Goal: Transaction & Acquisition: Obtain resource

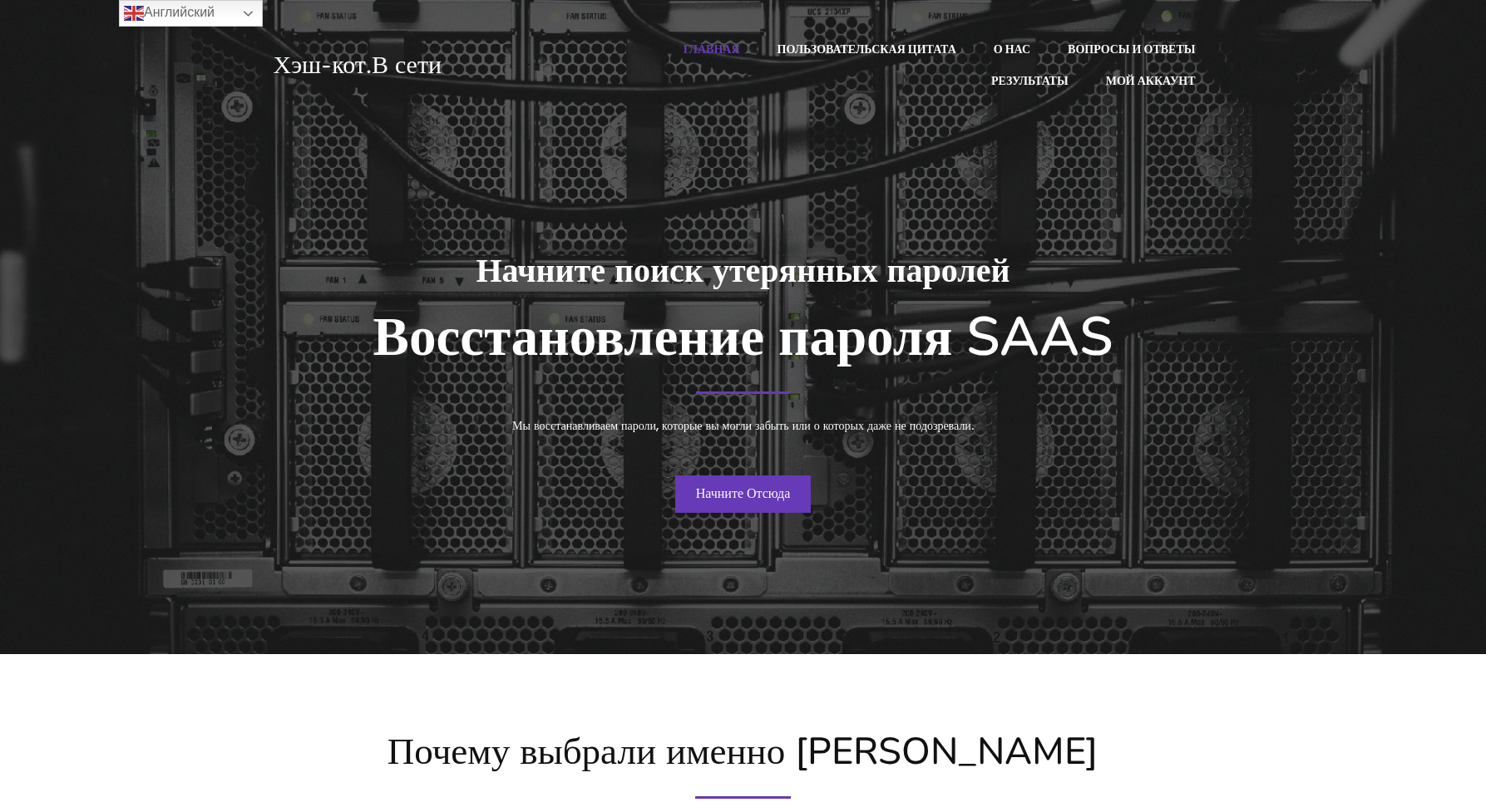
click at [779, 489] on ya-tr-span "Начните Отсюда" at bounding box center [743, 493] width 95 height 19
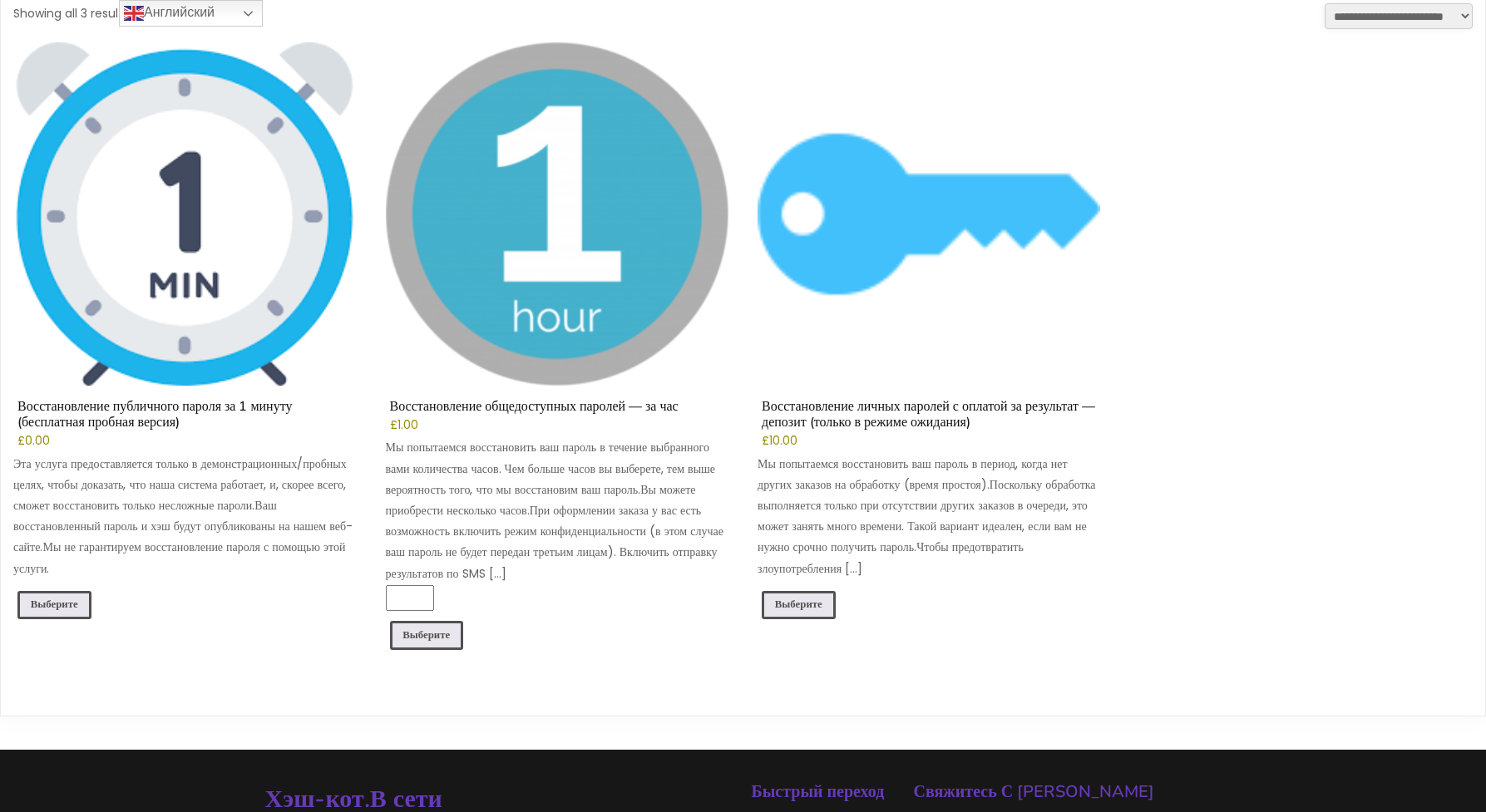
scroll to position [399, 0]
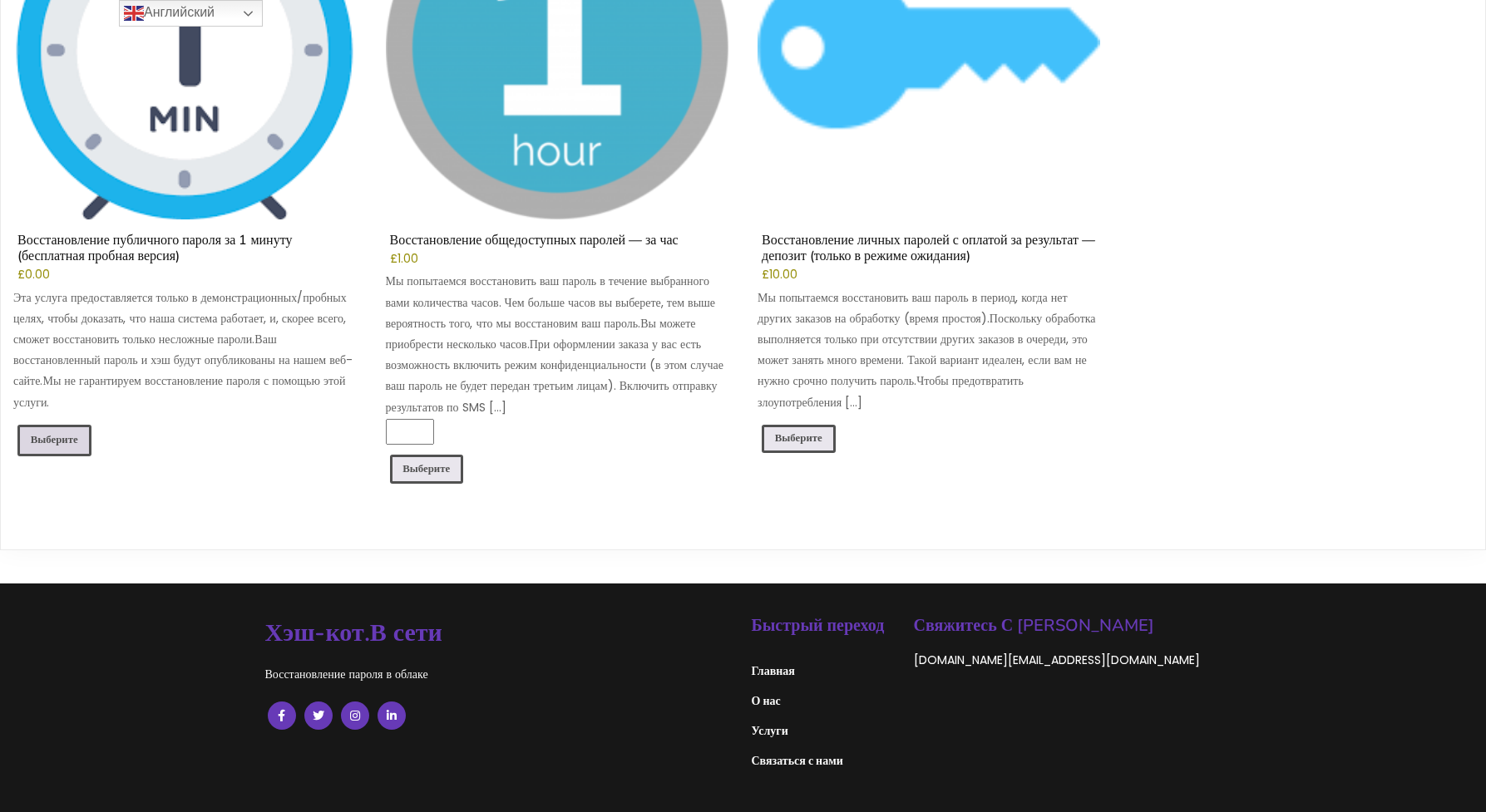
click at [57, 441] on ya-tr-span "Выберите" at bounding box center [55, 439] width 47 height 14
